Goal: Transaction & Acquisition: Purchase product/service

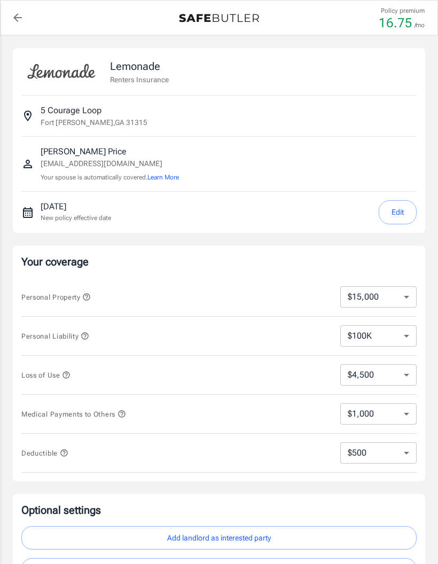
select select "15000"
select select "500"
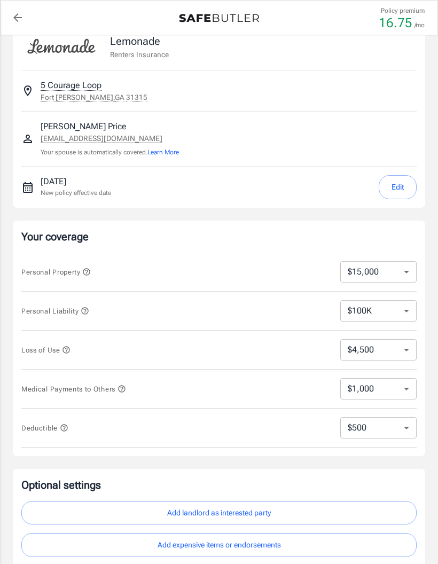
scroll to position [25, 0]
click at [399, 312] on select "$100K $300K $500K" at bounding box center [378, 311] width 76 height 21
click at [394, 271] on select "$10,000 $15,000 $20,000 $25,000 $30,000 $40,000 $50,000 $100K $150K $200K $250K" at bounding box center [378, 272] width 76 height 21
click at [393, 273] on select "$10,000 $15,000 $20,000 $25,000 $30,000 $40,000 $50,000 $100K $150K $200K $250K" at bounding box center [378, 272] width 76 height 21
select select "10000"
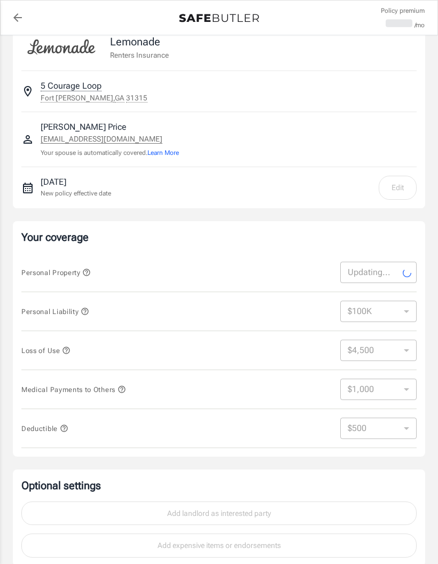
select select "10000"
select select "3000"
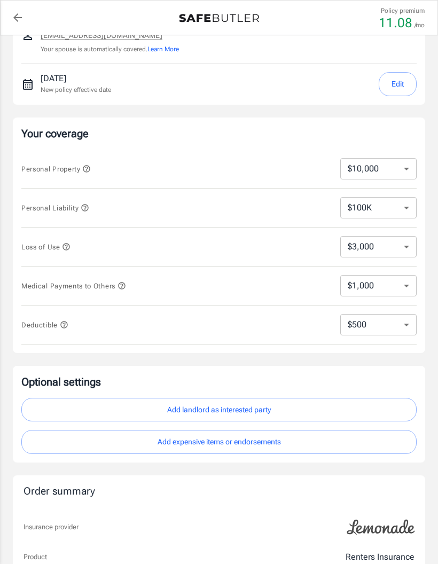
scroll to position [125, 0]
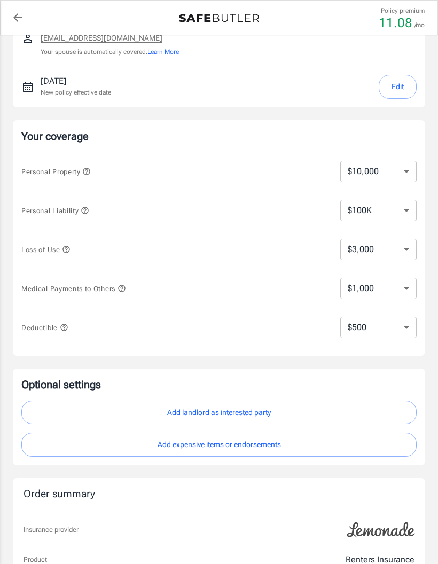
click at [407, 206] on select "$100K $300K $500K" at bounding box center [378, 210] width 76 height 21
click at [393, 323] on select "$250 $500 $1,000 $2,500" at bounding box center [378, 327] width 76 height 21
click at [401, 326] on select "$250 $500 $1,000 $2,500" at bounding box center [378, 327] width 76 height 21
select select "250"
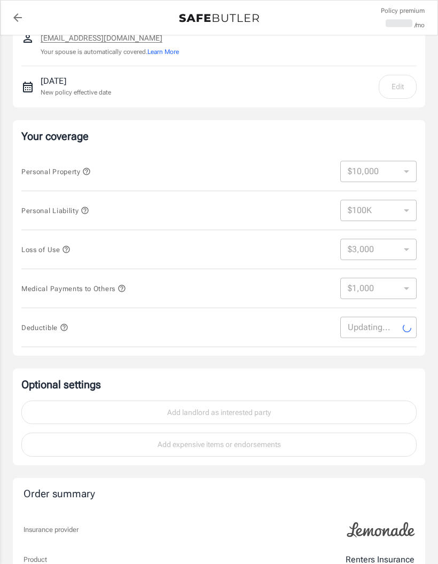
select select "250"
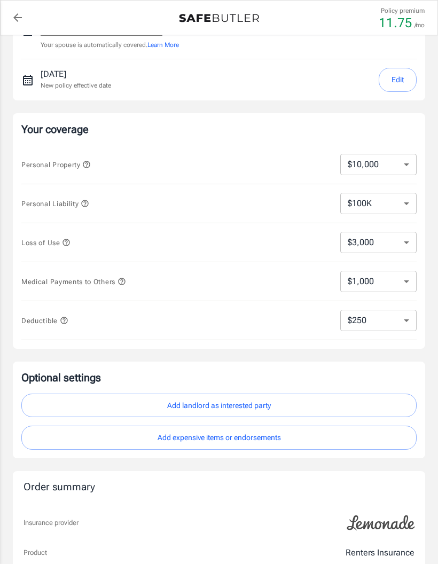
scroll to position [135, 0]
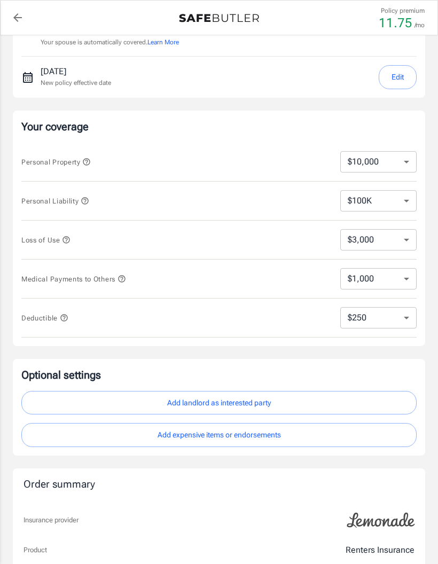
click at [403, 283] on select "$1,000 $3,000 $5,000" at bounding box center [378, 278] width 76 height 21
click at [398, 239] on select "$3,000 $6,000 $12,000 $21,000 $36,000 $60,000 $96,000 $153K $198K" at bounding box center [378, 239] width 76 height 21
select select "6000"
click at [401, 238] on select "$3,000 $6,000 $12,000 $21,000 $36,000 $60,000 $96,000 $153K $198K" at bounding box center [378, 239] width 76 height 21
select select "3000"
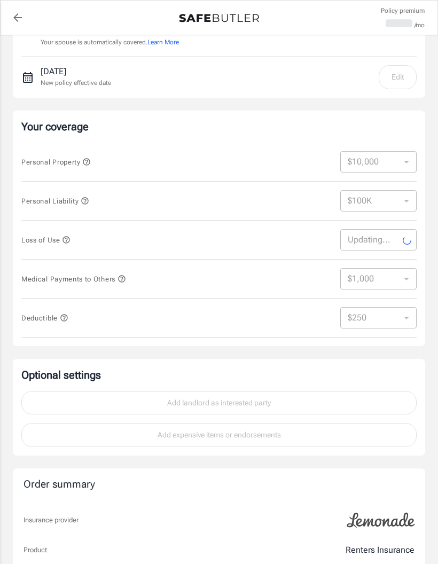
select select "3000"
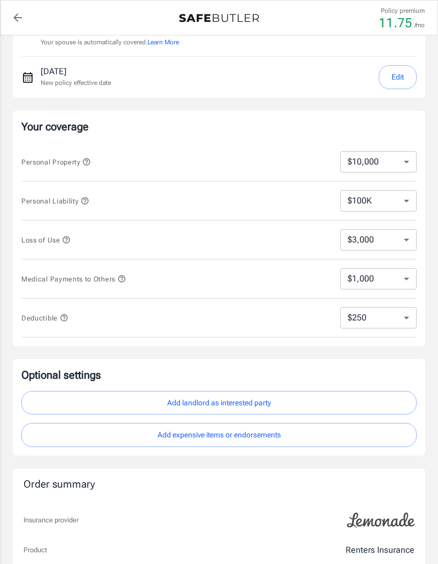
click at [409, 321] on select "$250 $500 $1,000 $2,500" at bounding box center [378, 317] width 76 height 21
select select "2500"
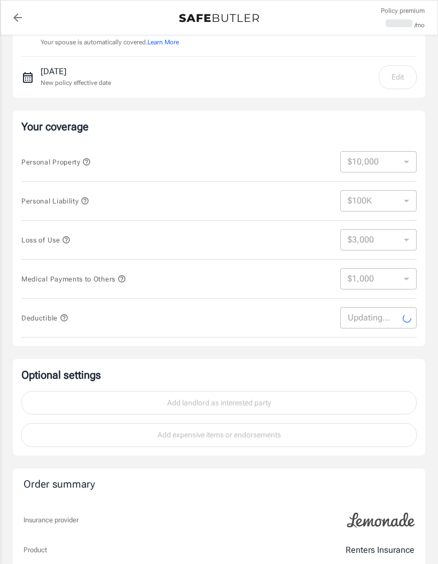
select select "2500"
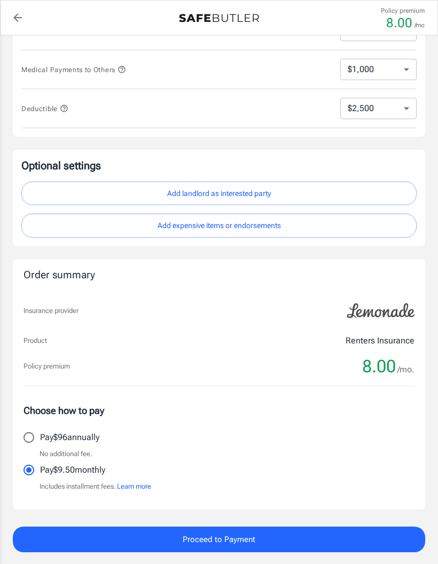
scroll to position [347, 0]
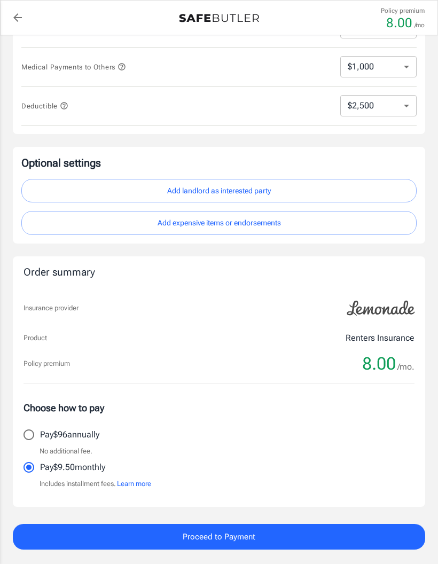
click at [302, 534] on button "Proceed to Payment" at bounding box center [219, 537] width 412 height 26
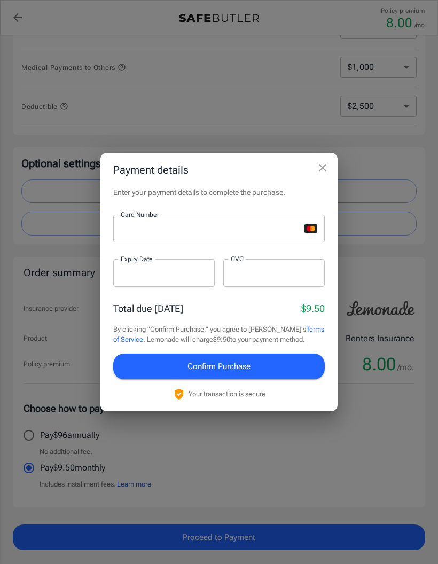
scroll to position [390, 0]
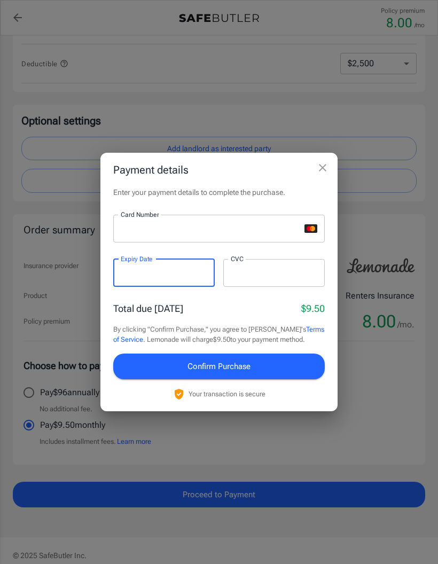
click at [319, 169] on icon "close" at bounding box center [322, 167] width 13 height 13
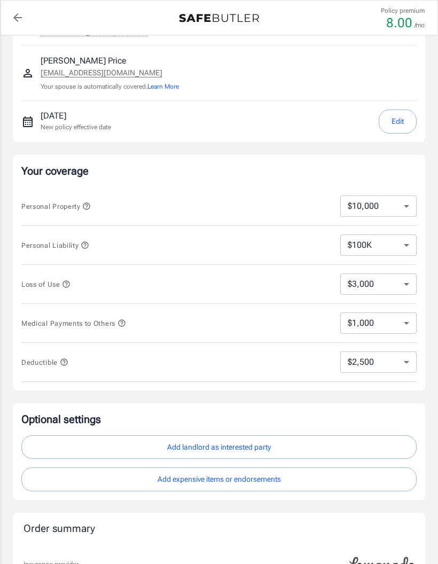
scroll to position [0, 0]
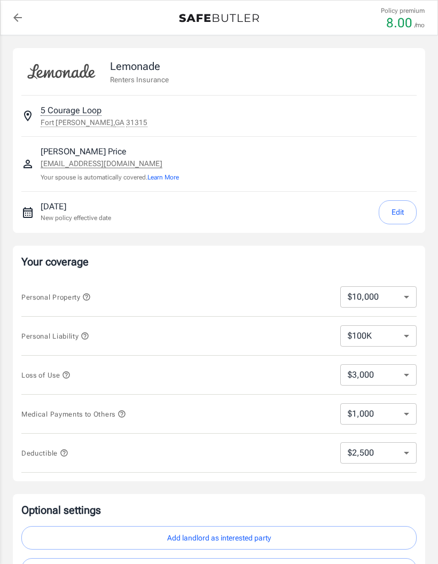
click at [120, 164] on p "[EMAIL_ADDRESS][DOMAIN_NAME]" at bounding box center [110, 163] width 138 height 11
click at [394, 209] on button "Edit" at bounding box center [397, 212] width 38 height 24
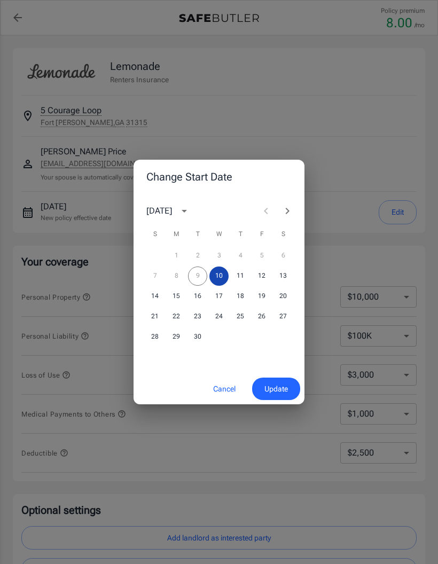
click at [220, 273] on button "10" at bounding box center [218, 275] width 19 height 19
click at [207, 274] on div "7 8 9 10 11 12 13" at bounding box center [218, 275] width 171 height 19
click at [281, 384] on span "Update" at bounding box center [275, 388] width 23 height 13
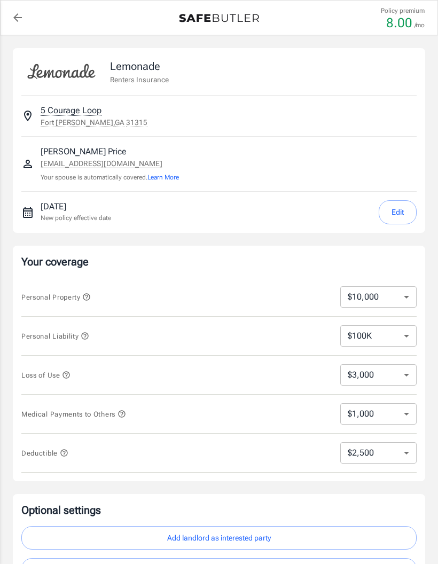
click at [115, 163] on p "[EMAIL_ADDRESS][DOMAIN_NAME]" at bounding box center [110, 163] width 138 height 11
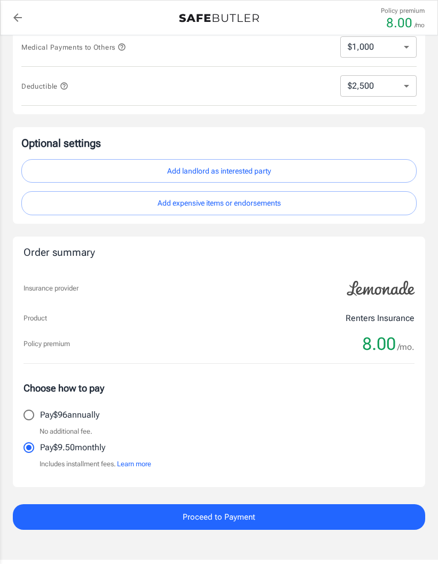
scroll to position [370, 0]
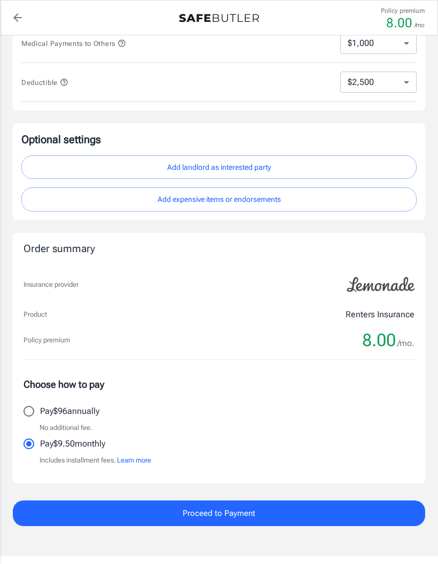
click at [276, 509] on button "Proceed to Payment" at bounding box center [219, 513] width 412 height 26
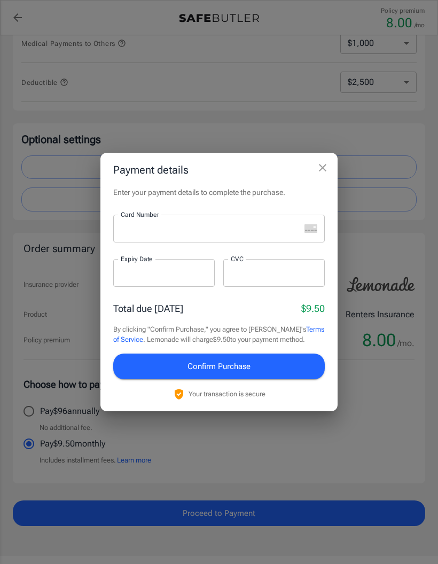
click at [242, 242] on div at bounding box center [206, 229] width 187 height 28
click at [297, 377] on button "Confirm Purchase" at bounding box center [218, 366] width 211 height 26
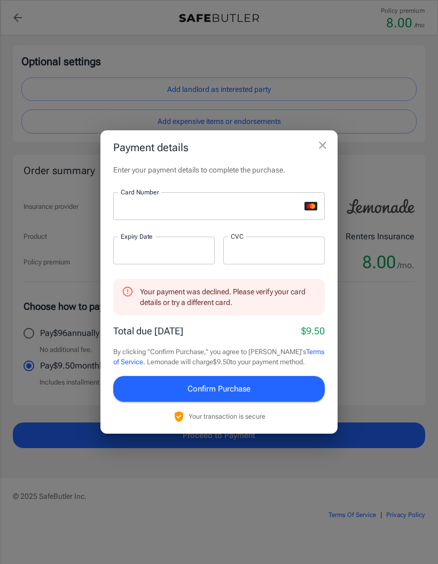
scroll to position [451, 0]
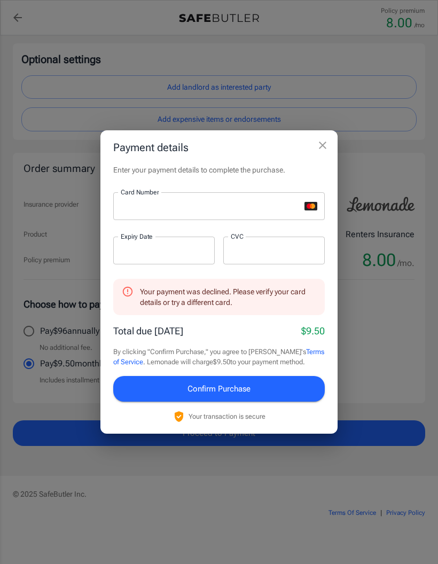
click at [321, 152] on icon "close" at bounding box center [322, 145] width 13 height 13
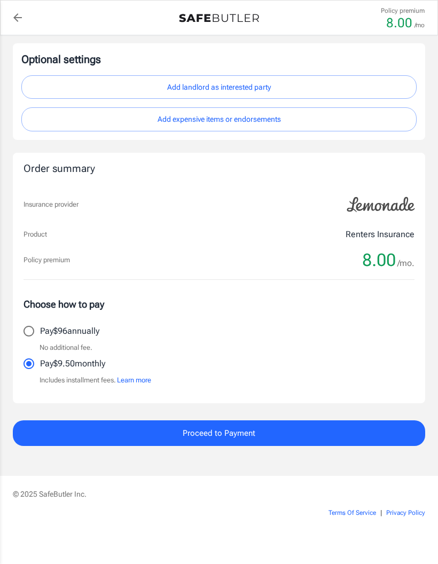
click at [403, 266] on span "/mo." at bounding box center [405, 263] width 17 height 15
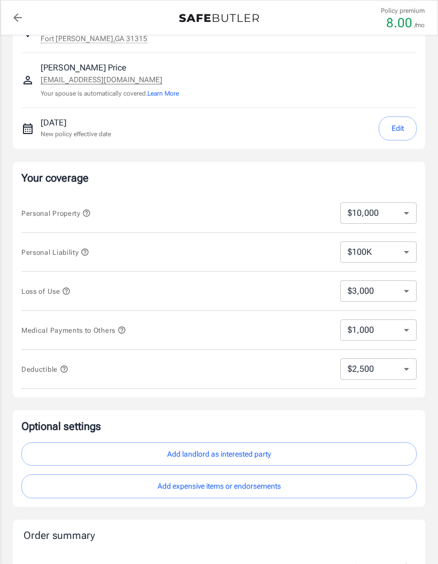
scroll to position [0, 0]
